Goal: Task Accomplishment & Management: Manage account settings

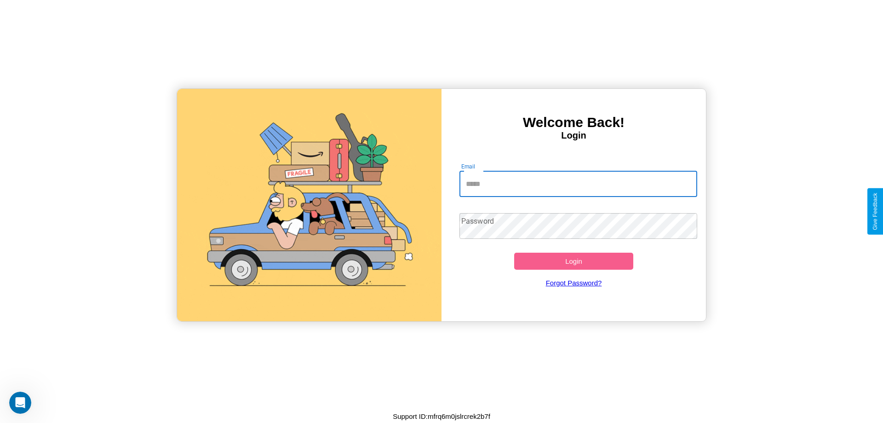
click at [578, 184] on input "Email" at bounding box center [579, 184] width 238 height 26
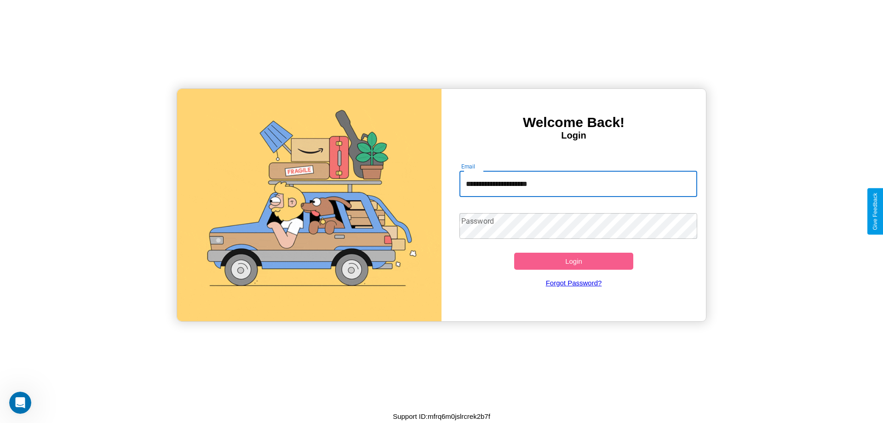
type input "**********"
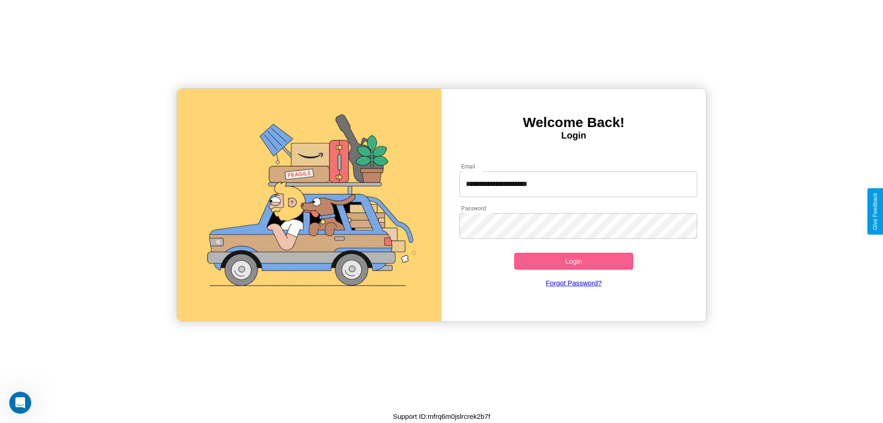
click at [574, 261] on button "Login" at bounding box center [573, 261] width 119 height 17
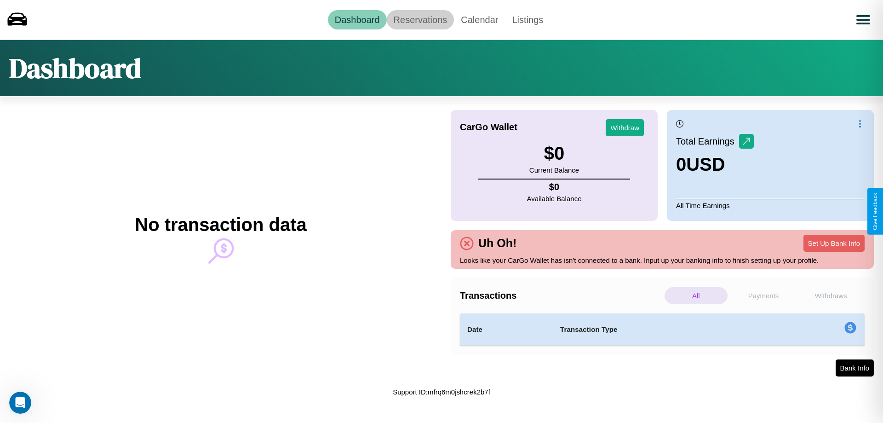
click at [420, 19] on link "Reservations" at bounding box center [421, 19] width 68 height 19
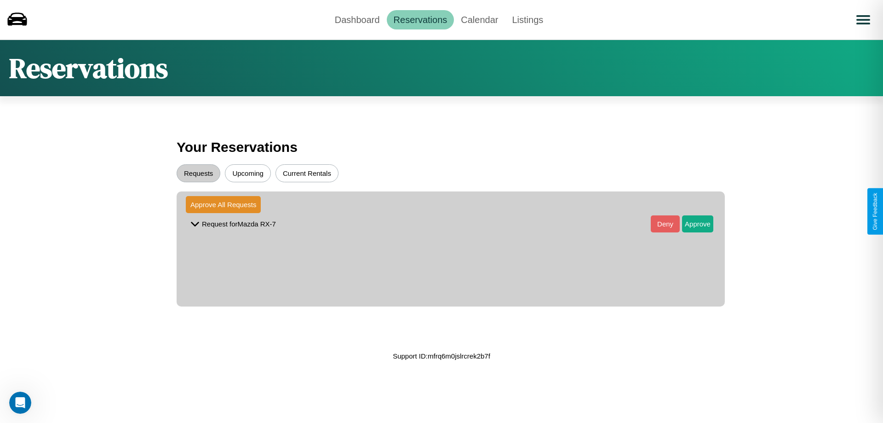
click at [248, 173] on button "Upcoming" at bounding box center [248, 173] width 46 height 18
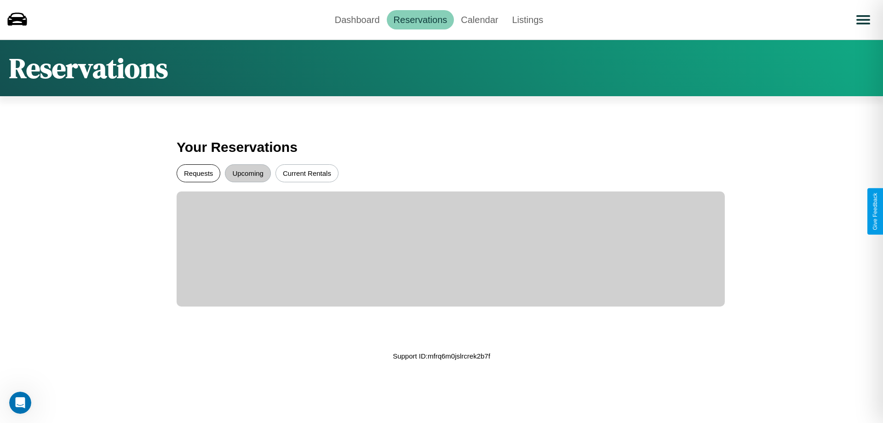
click at [198, 173] on button "Requests" at bounding box center [199, 173] width 44 height 18
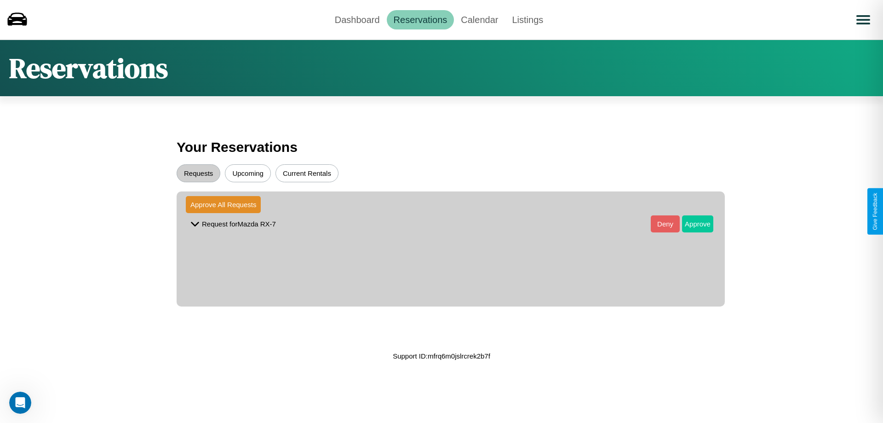
click at [691, 224] on button "Approve" at bounding box center [697, 223] width 31 height 17
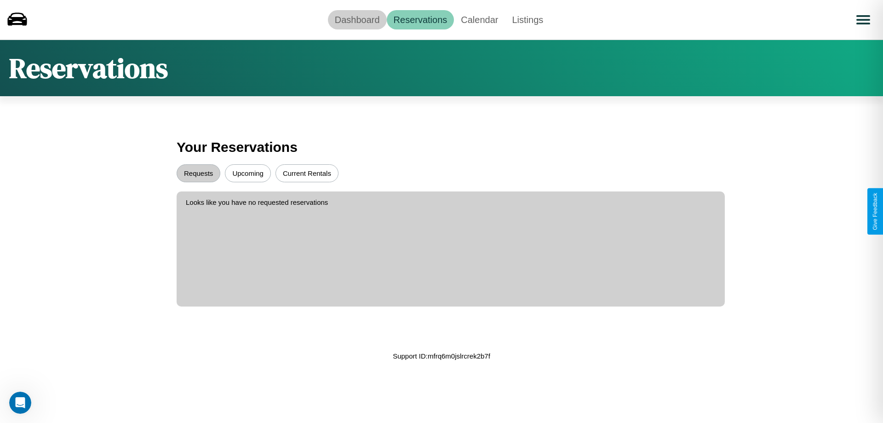
click at [357, 19] on link "Dashboard" at bounding box center [357, 19] width 59 height 19
